Goal: Obtain resource: Download file/media

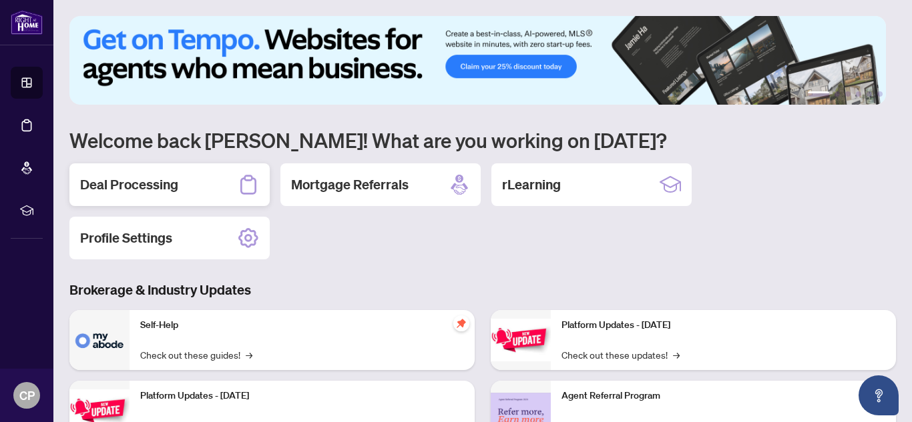
click at [217, 198] on div "Deal Processing" at bounding box center [169, 185] width 200 height 43
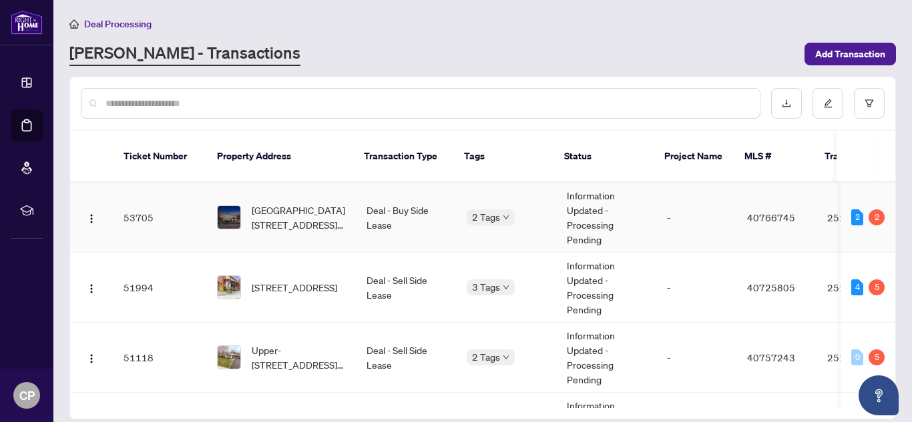
click at [286, 203] on span "[GEOGRAPHIC_DATA][STREET_ADDRESS][PERSON_NAME]" at bounding box center [298, 217] width 93 height 29
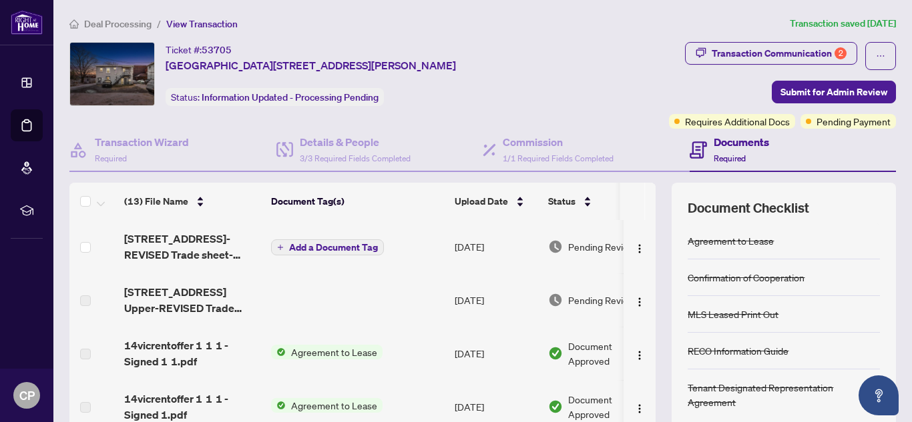
click at [176, 249] on span "[STREET_ADDRESS]-REVISED Trade sheet-[PERSON_NAME] to review.pdf" at bounding box center [192, 247] width 136 height 32
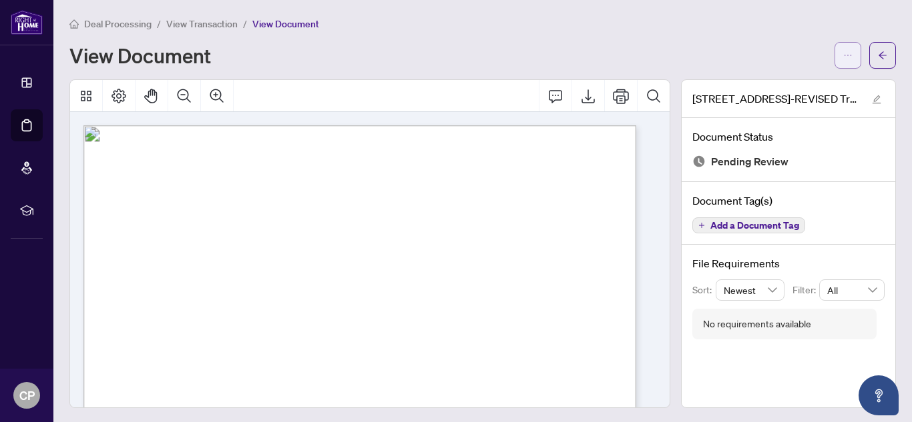
click at [843, 63] on span "button" at bounding box center [847, 55] width 9 height 21
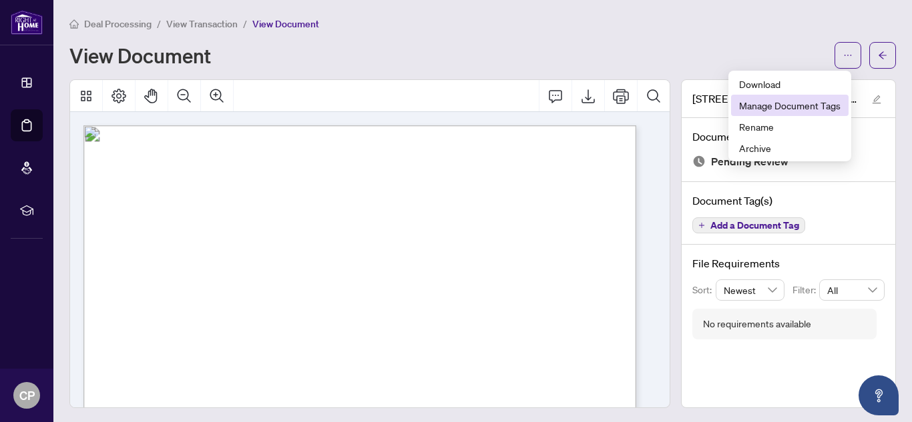
click at [748, 96] on li "Manage Document Tags" at bounding box center [789, 105] width 117 height 21
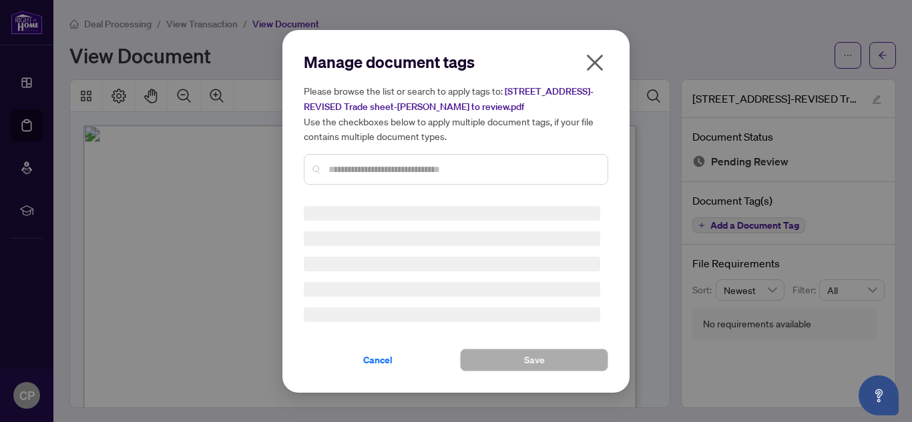
click at [593, 85] on span "[STREET_ADDRESS]-REVISED Trade sheet-[PERSON_NAME] to review.pdf" at bounding box center [449, 98] width 290 height 27
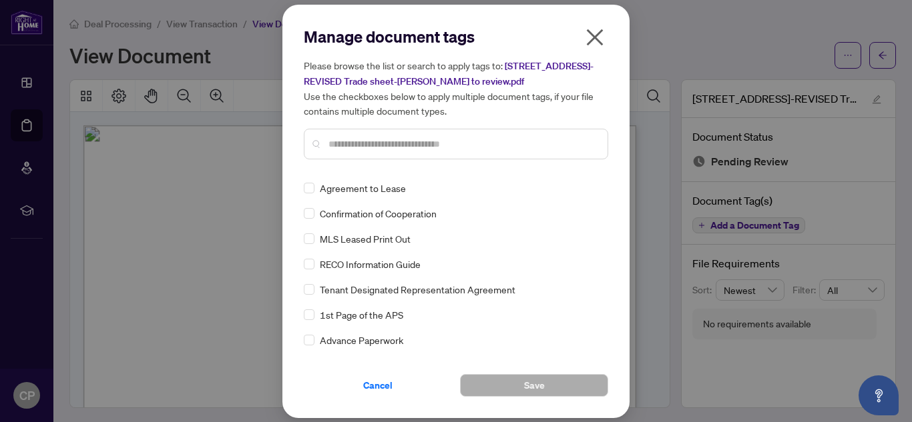
click at [598, 35] on icon "close" at bounding box center [595, 37] width 17 height 17
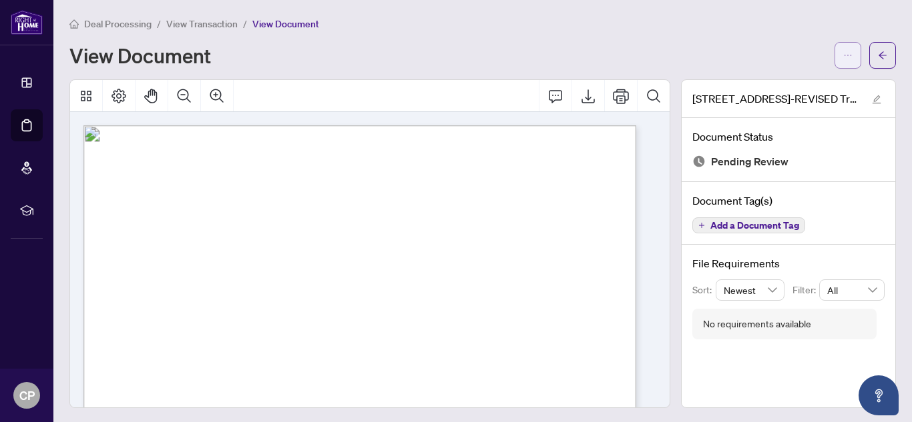
click at [834, 61] on button "button" at bounding box center [847, 55] width 27 height 27
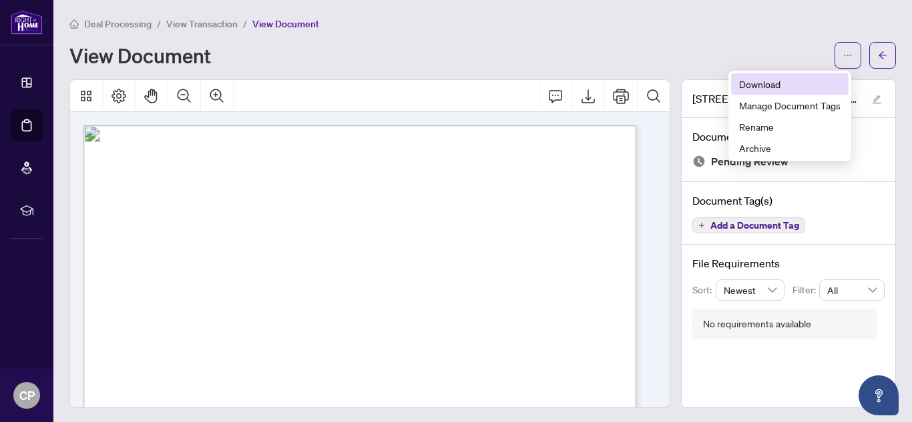
click at [777, 85] on span "Download" at bounding box center [789, 84] width 101 height 15
